Goal: Task Accomplishment & Management: Use online tool/utility

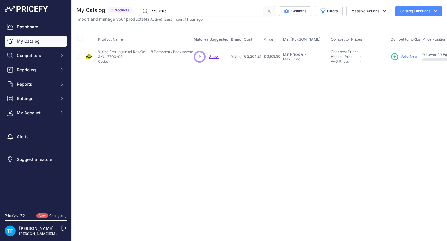
click at [36, 42] on link "My Catalog" at bounding box center [36, 41] width 62 height 11
click at [334, 10] on button "Filters" at bounding box center [329, 11] width 28 height 10
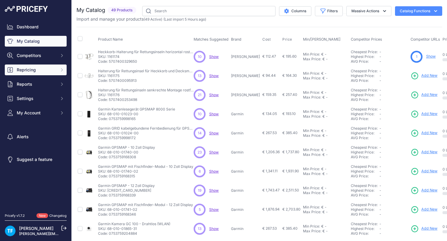
click at [37, 71] on span "Repricing" at bounding box center [36, 70] width 39 height 6
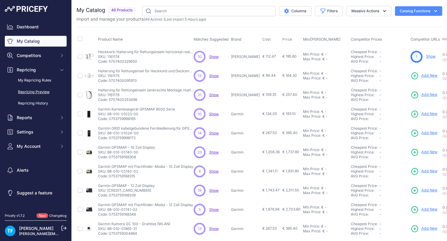
click at [41, 90] on link "Repricing Preview" at bounding box center [36, 92] width 62 height 10
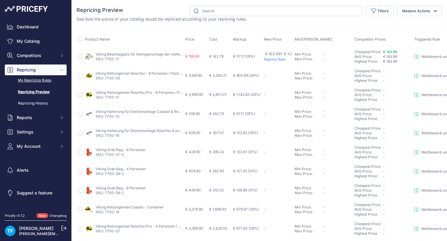
click at [41, 80] on link "My Repricing Rules" at bounding box center [36, 80] width 62 height 10
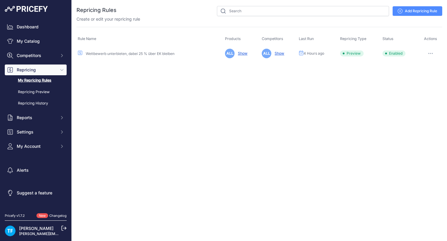
click at [432, 53] on icon "button" at bounding box center [430, 53] width 5 height 1
click at [420, 75] on button "Run Preview" at bounding box center [422, 76] width 38 height 10
click at [41, 91] on link "Repricing Preview" at bounding box center [36, 92] width 62 height 10
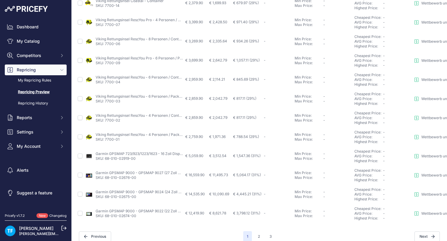
scroll to position [213, 0]
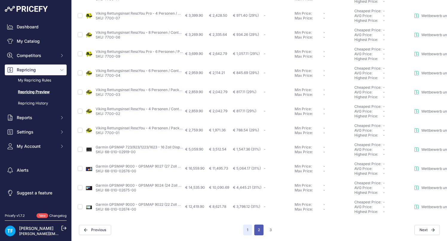
click at [258, 229] on button "2" at bounding box center [258, 230] width 9 height 11
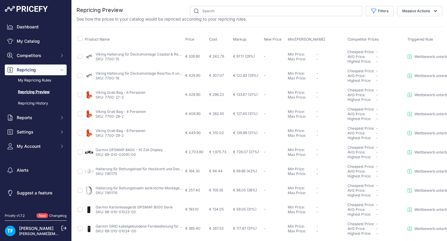
scroll to position [213, 0]
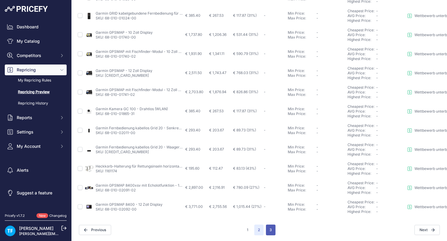
click at [272, 227] on button "3" at bounding box center [271, 230] width 10 height 11
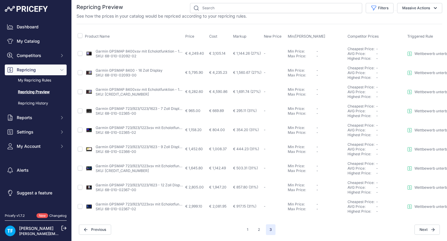
scroll to position [3, 0]
click at [247, 230] on button "1" at bounding box center [247, 230] width 9 height 11
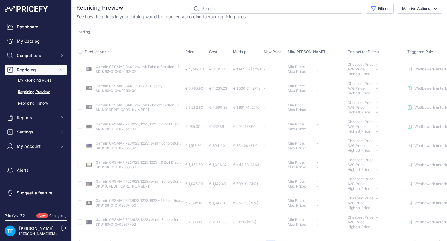
scroll to position [0, 0]
